Goal: Communication & Community: Answer question/provide support

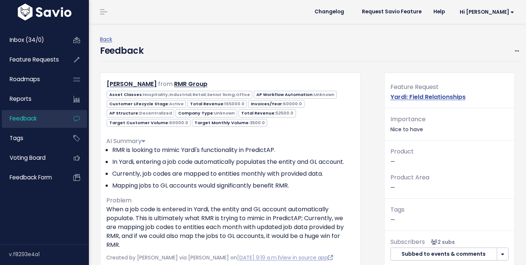
scroll to position [190, 0]
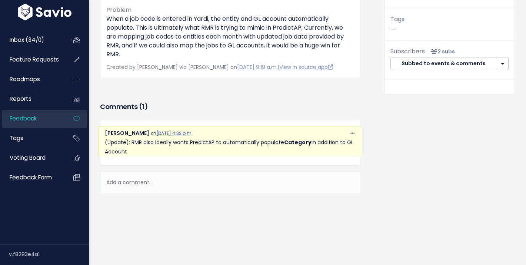
click at [154, 182] on div "Add a comment..." at bounding box center [230, 182] width 261 height 22
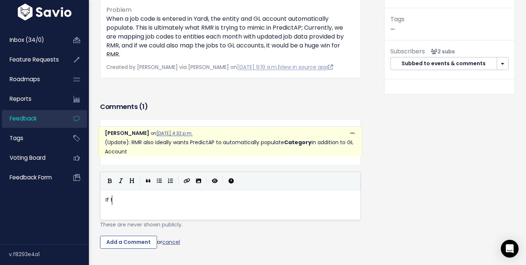
scroll to position [3, 9]
type textarea "If th"
type textarea "they open a requet"
type textarea "st to get this"
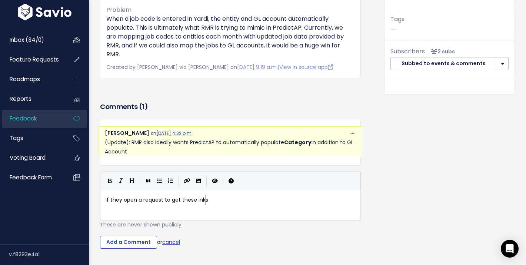
type textarea "ese lnks"
type textarea "ikn"
type textarea "associata"
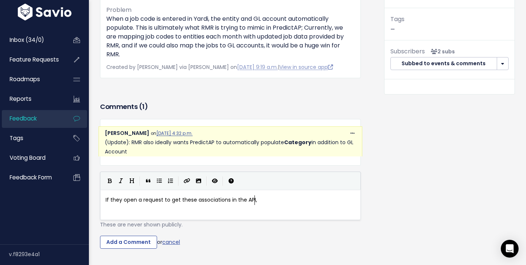
type textarea "ations in the API,"
type textarea "A"
type textarea "YArdi"
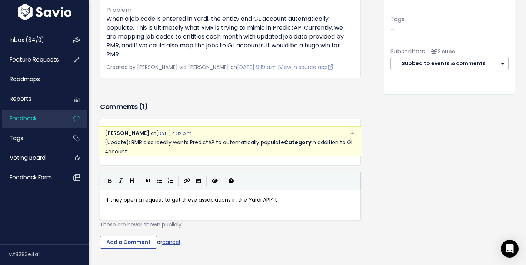
type textarea "ardi API< th"
type textarea ", that would be a [DEMOGRAPHIC_DATA]"
type textarea "od next stpe."
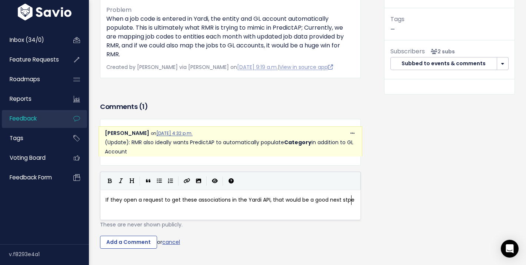
type textarea "ep"
type textarea "ep to"
type textarea "."
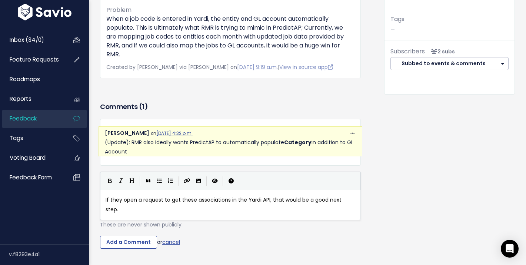
click at [106, 199] on span "If they open a request to get these associations in the Yardi API, that would b…" at bounding box center [224, 204] width 237 height 17
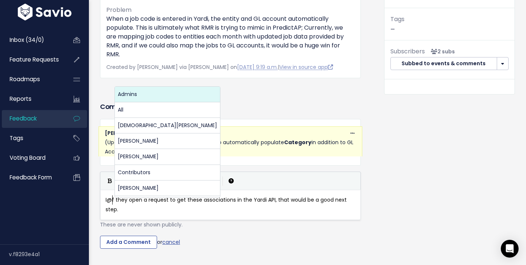
scroll to position [3, 11]
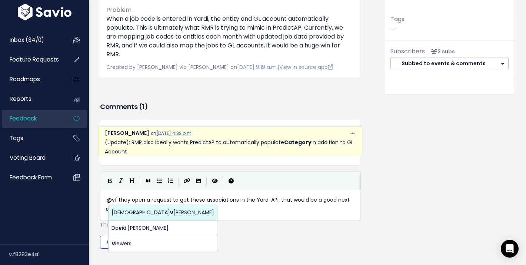
type textarea "@"
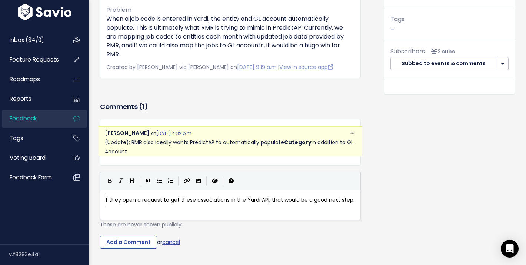
type textarea "C"
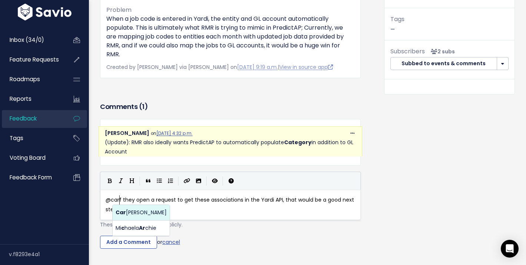
scroll to position [3, 13]
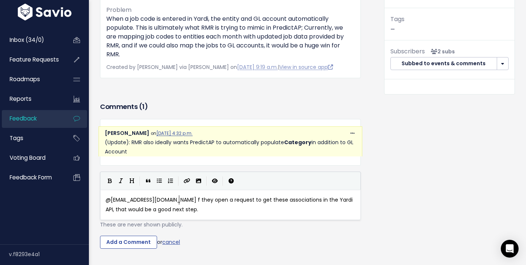
click at [134, 211] on body "Inbox (34/0) Feature Requests Roadmaps ×" at bounding box center [263, 65] width 526 height 510
type textarea "@[EMAIL_ADDRESS][DOMAIN_NAME] I"
click at [188, 210] on pre "@[EMAIL_ADDRESS][DOMAIN_NAME] If they open a request to get these associations …" at bounding box center [230, 204] width 253 height 19
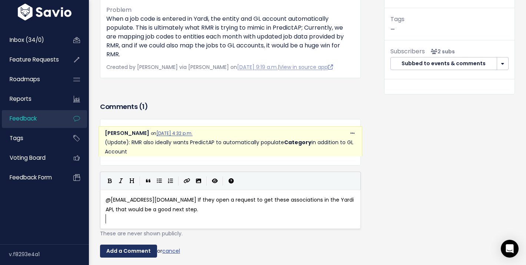
click at [145, 249] on input "Add a Comment" at bounding box center [128, 250] width 57 height 13
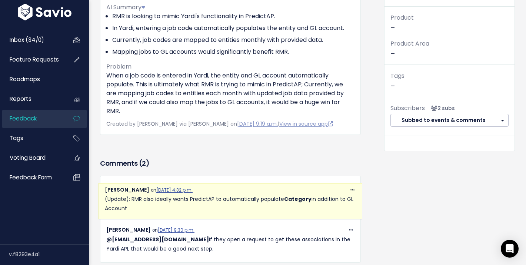
scroll to position [0, 0]
